Goal: Communication & Community: Answer question/provide support

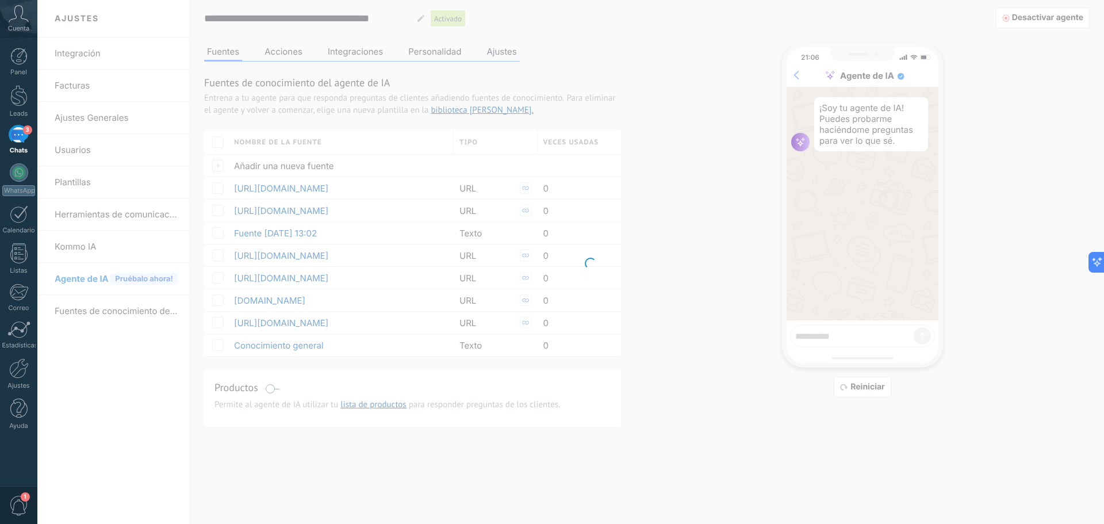
scroll to position [1051, 0]
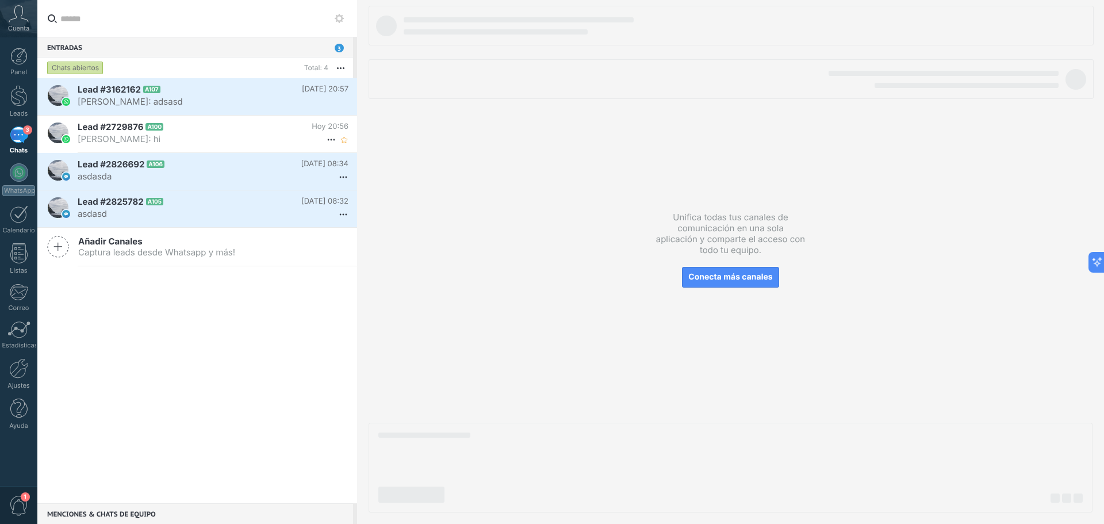
click at [174, 135] on span "[PERSON_NAME]: hi" at bounding box center [202, 138] width 249 height 11
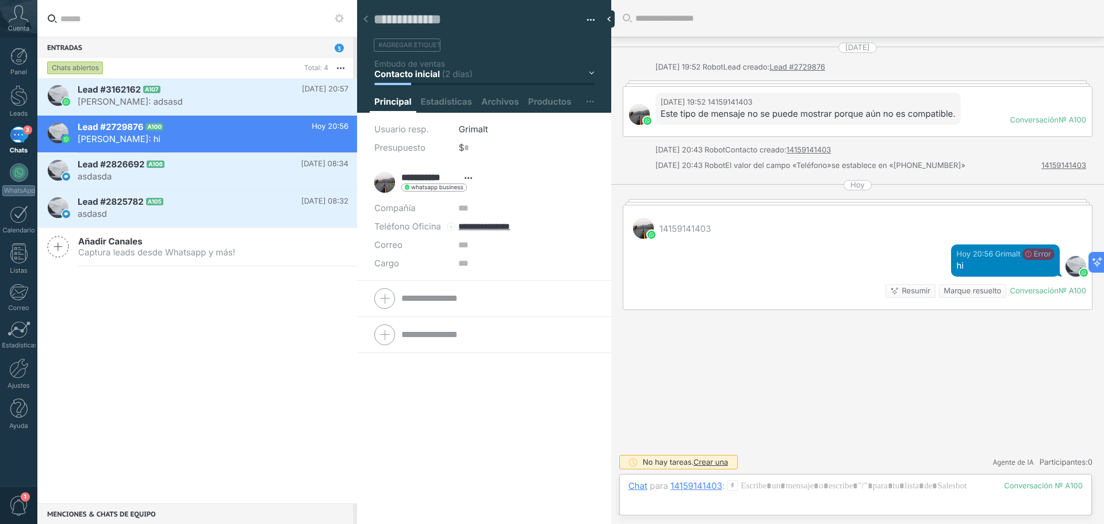
scroll to position [17, 0]
click at [201, 94] on h2 "Lead #3162162 A107" at bounding box center [190, 90] width 224 height 12
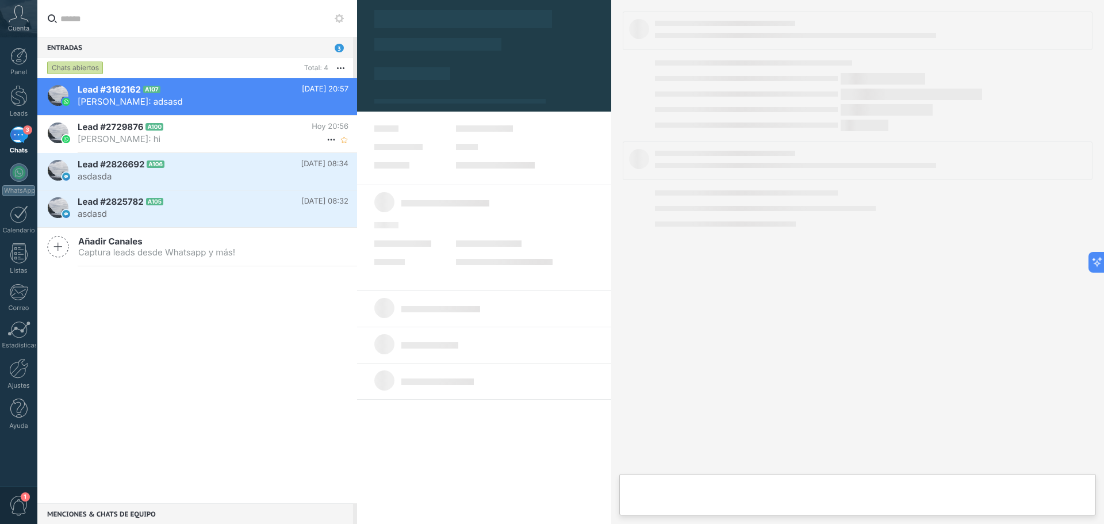
click at [168, 133] on span "[PERSON_NAME]: hi" at bounding box center [202, 138] width 249 height 11
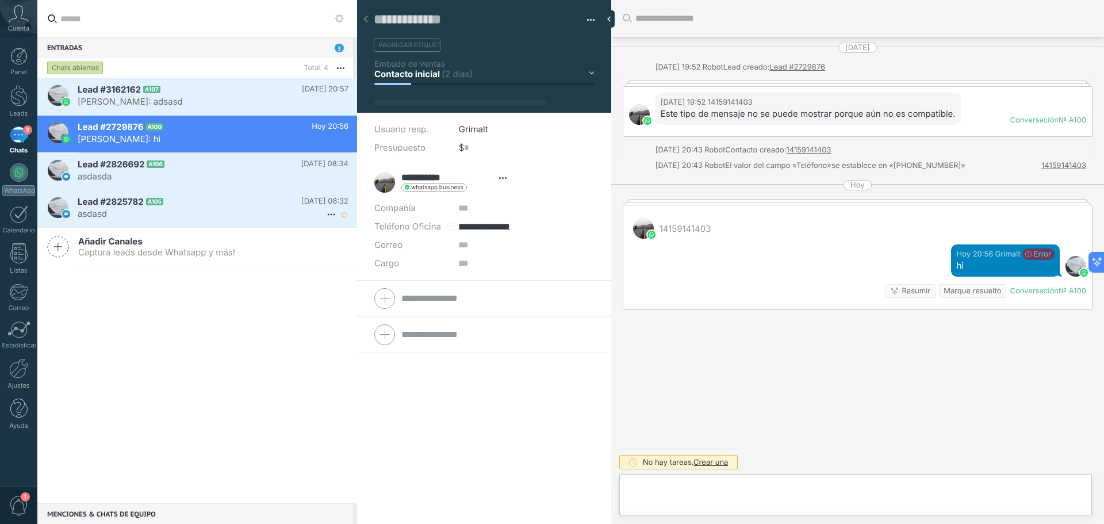
type textarea "**********"
click at [672, 505] on div at bounding box center [855, 497] width 454 height 35
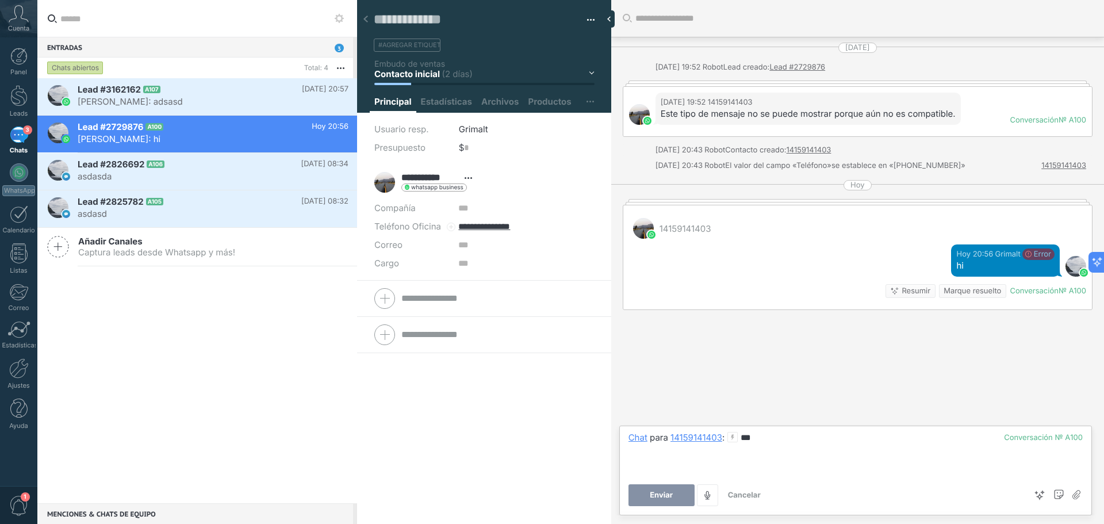
click at [677, 501] on button "Enviar" at bounding box center [661, 495] width 66 height 22
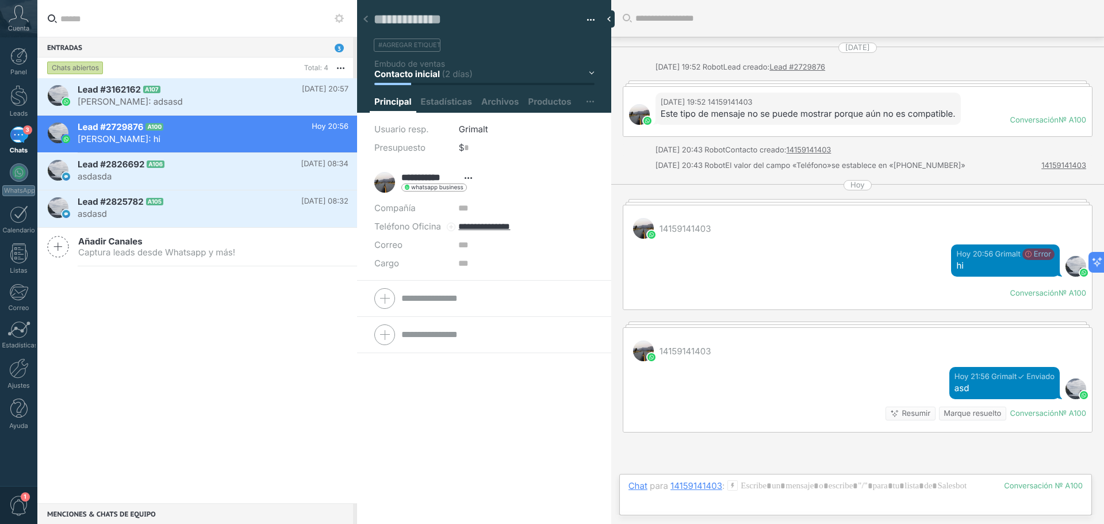
scroll to position [109, 0]
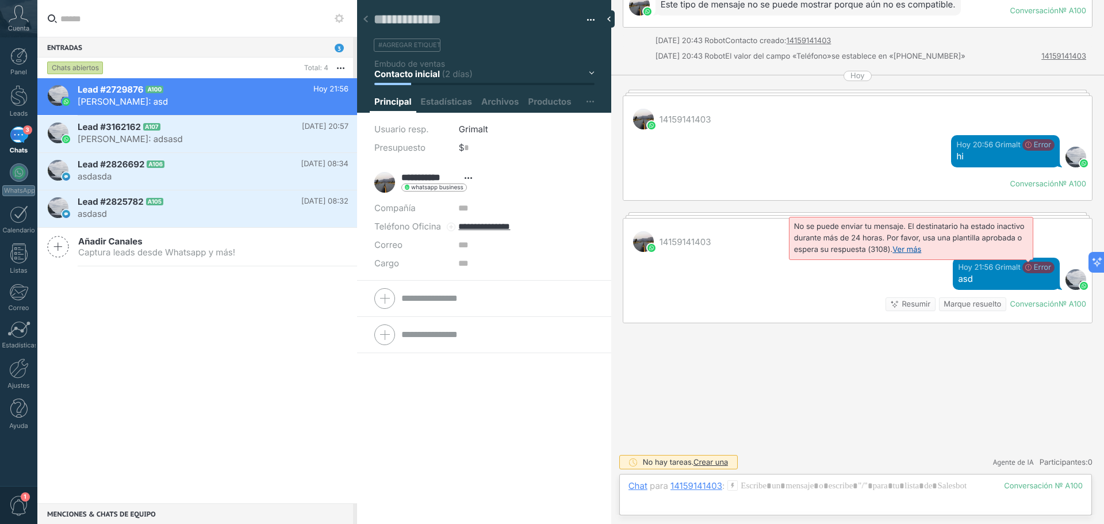
click at [1025, 254] on span "No se puede enviar tu mensaje. El destinatario ha estado inactivo durante más d…" at bounding box center [909, 238] width 231 height 32
click at [898, 248] on link "Ver más" at bounding box center [906, 249] width 29 height 9
